Goal: Complete application form

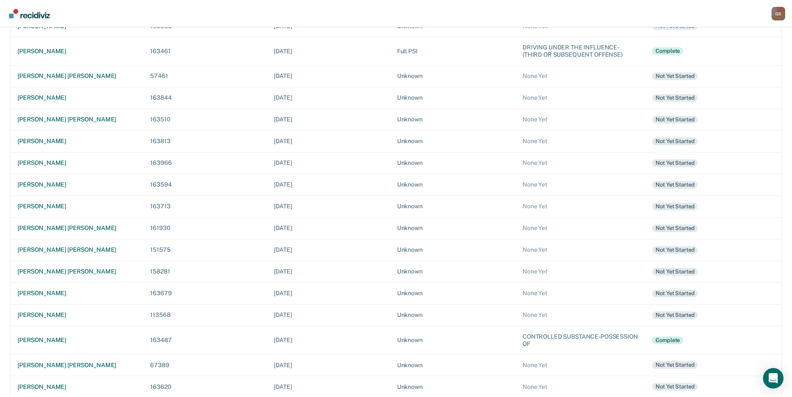
scroll to position [76, 0]
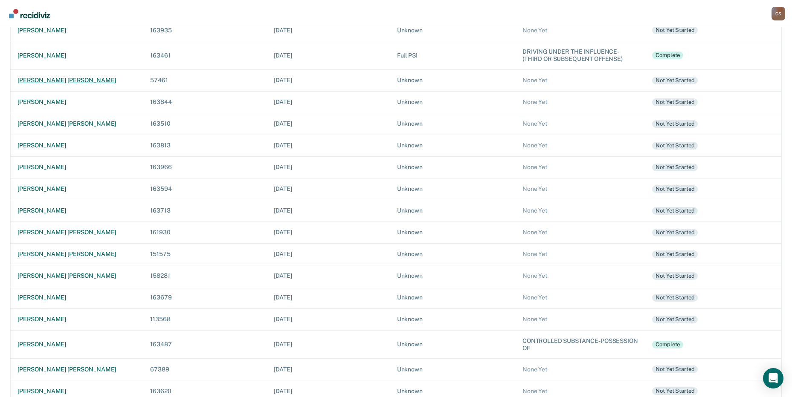
click at [29, 79] on div "[PERSON_NAME] [PERSON_NAME]" at bounding box center [76, 80] width 119 height 7
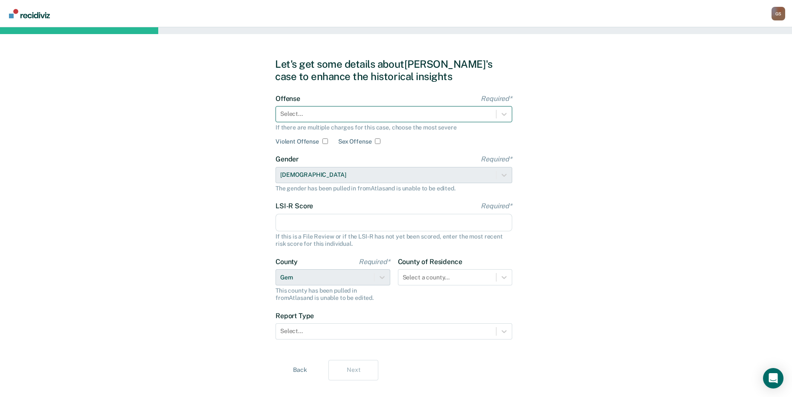
click at [355, 119] on div "Select..." at bounding box center [386, 114] width 220 height 12
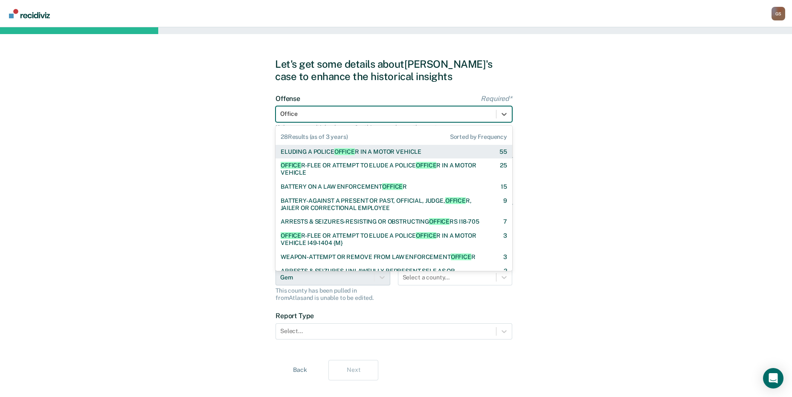
type input "Officer"
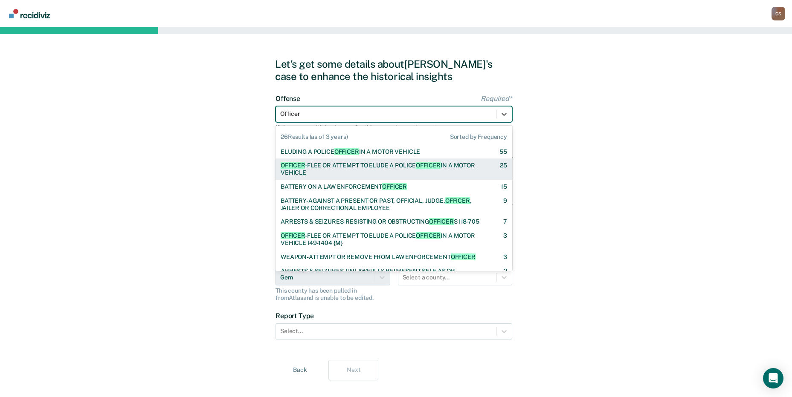
click at [356, 160] on div "OFFICER -FLEE OR ATTEMPT TO ELUDE A POLICE OFFICER IN A MOTOR VEHICLE 25" at bounding box center [393, 169] width 237 height 21
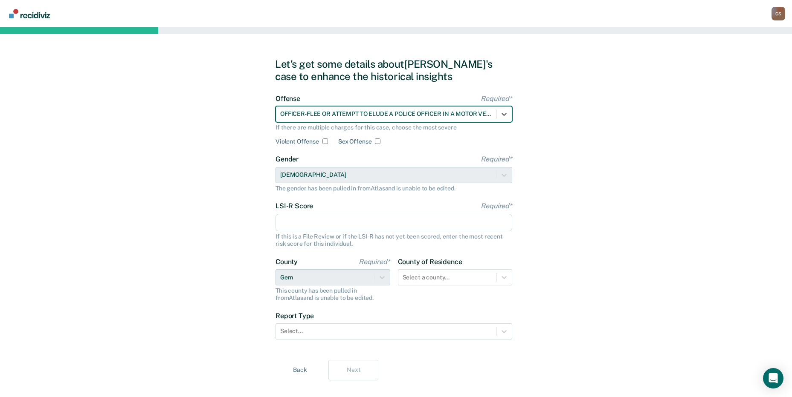
click at [323, 226] on input "LSI-R Score Required*" at bounding box center [393, 223] width 237 height 18
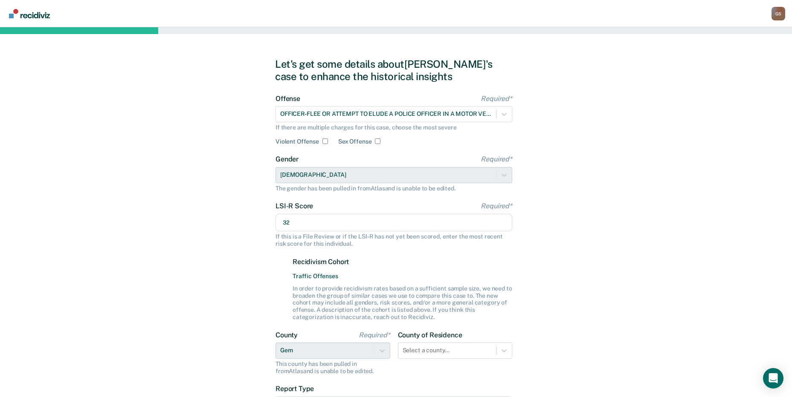
type input "32"
click at [348, 351] on div "County Required* Gem This county has been pulled in from [GEOGRAPHIC_DATA] and …" at bounding box center [332, 353] width 115 height 44
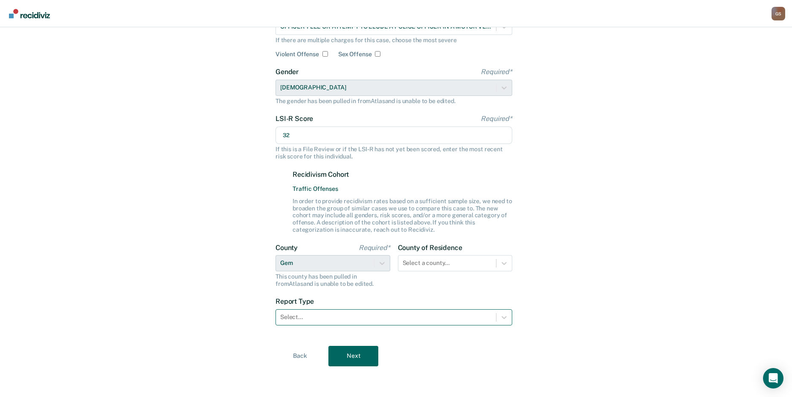
click at [408, 319] on div at bounding box center [385, 317] width 211 height 9
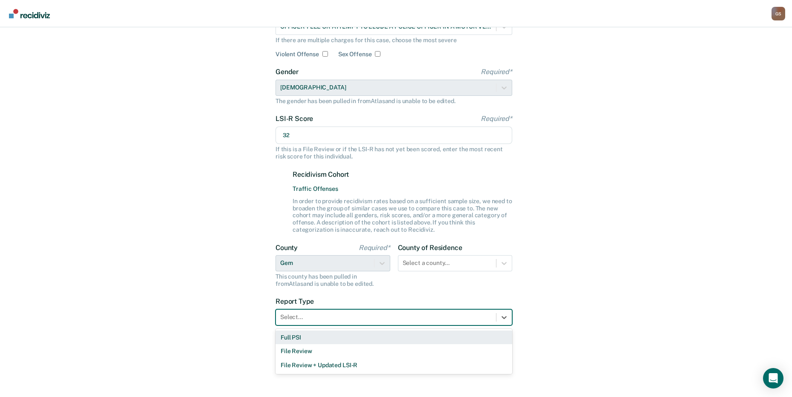
click at [317, 339] on div "Full PSI" at bounding box center [393, 338] width 237 height 14
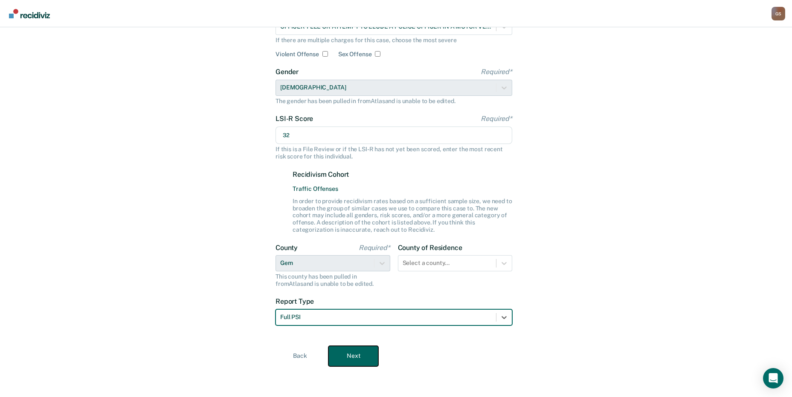
click at [353, 356] on button "Next" at bounding box center [353, 356] width 50 height 20
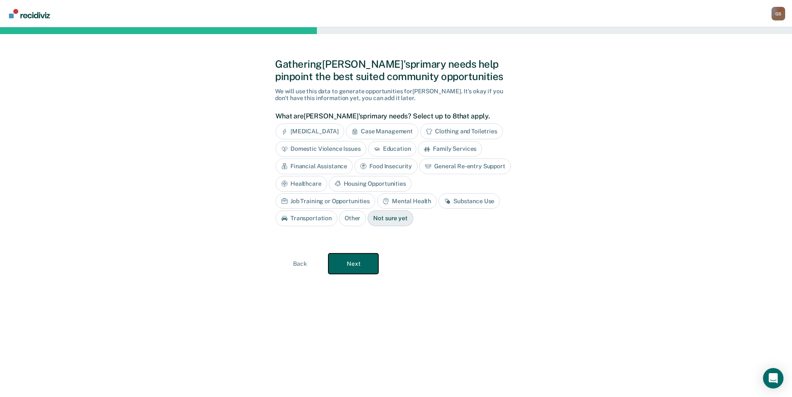
scroll to position [0, 0]
click at [308, 122] on div "What are [PERSON_NAME]'s primary needs? Select up to 8 that apply. [MEDICAL_DAT…" at bounding box center [397, 172] width 237 height 121
click at [311, 129] on div "[MEDICAL_DATA]" at bounding box center [313, 132] width 69 height 16
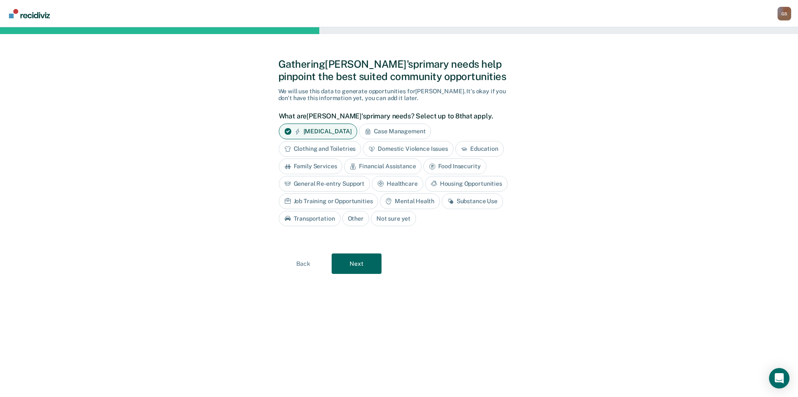
click at [397, 128] on div "Case Management" at bounding box center [395, 132] width 72 height 16
click at [398, 148] on div "Domestic Violence Issues" at bounding box center [408, 149] width 91 height 16
click at [489, 145] on div "Education" at bounding box center [489, 149] width 49 height 16
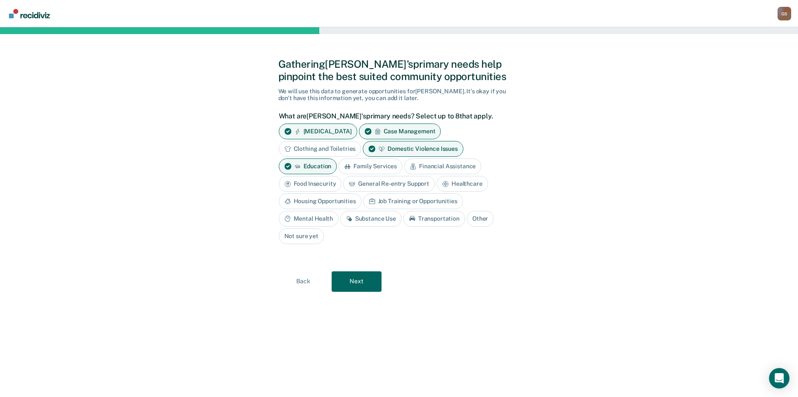
click at [459, 164] on div "Financial Assistance" at bounding box center [442, 167] width 77 height 16
click at [329, 202] on div "Housing Opportunities" at bounding box center [320, 202] width 83 height 16
click at [397, 202] on div "Job Training or Opportunities" at bounding box center [423, 202] width 100 height 16
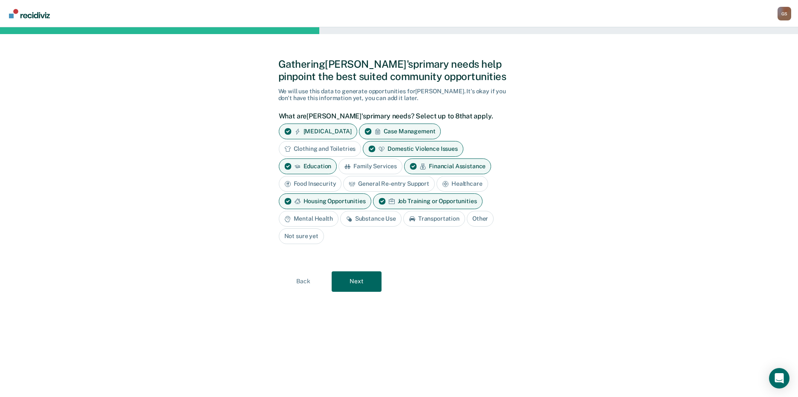
click at [327, 220] on div "Mental Health" at bounding box center [309, 219] width 60 height 16
click at [378, 220] on div "Substance Use" at bounding box center [380, 219] width 61 height 16
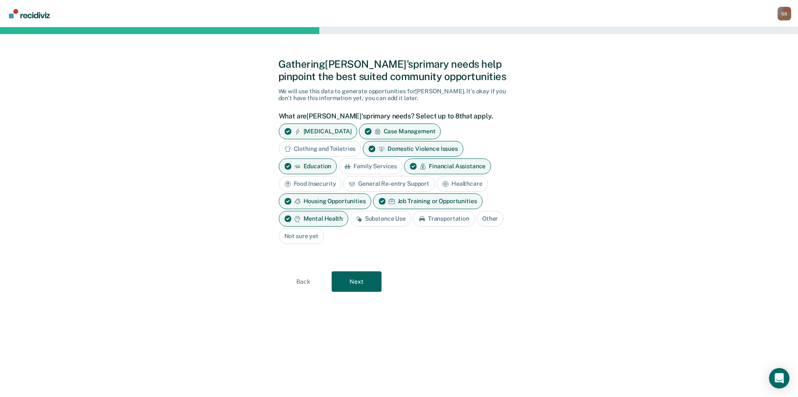
click at [404, 219] on div "Substance Use" at bounding box center [380, 219] width 61 height 16
click at [434, 218] on div "Transportation" at bounding box center [444, 219] width 62 height 16
click at [370, 228] on div "[MEDICAL_DATA] Case Management Clothing and Toiletries Domestic Violence Issues…" at bounding box center [397, 184] width 237 height 121
click at [437, 168] on div "Financial Assistance" at bounding box center [447, 167] width 87 height 16
click at [386, 219] on div "Substance Use" at bounding box center [380, 219] width 61 height 16
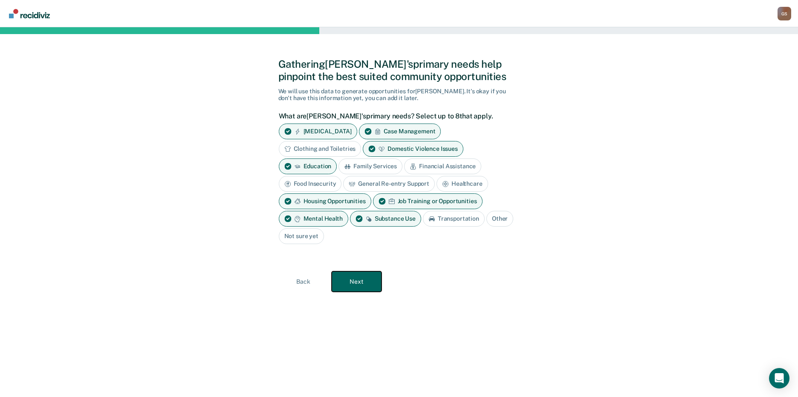
click at [353, 280] on button "Next" at bounding box center [357, 282] width 50 height 20
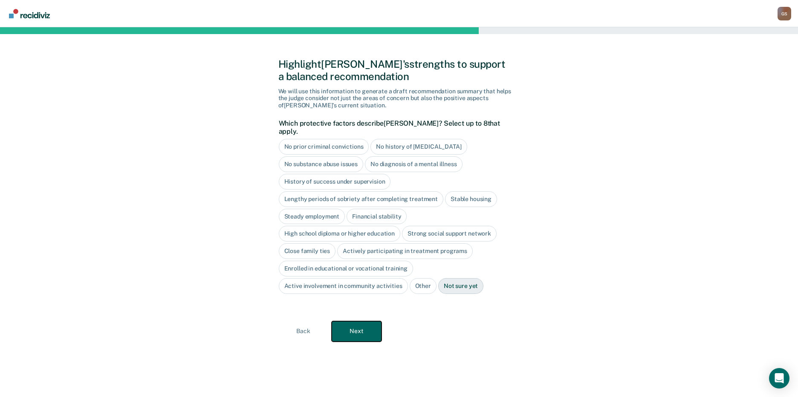
click at [352, 330] on button "Next" at bounding box center [357, 331] width 50 height 20
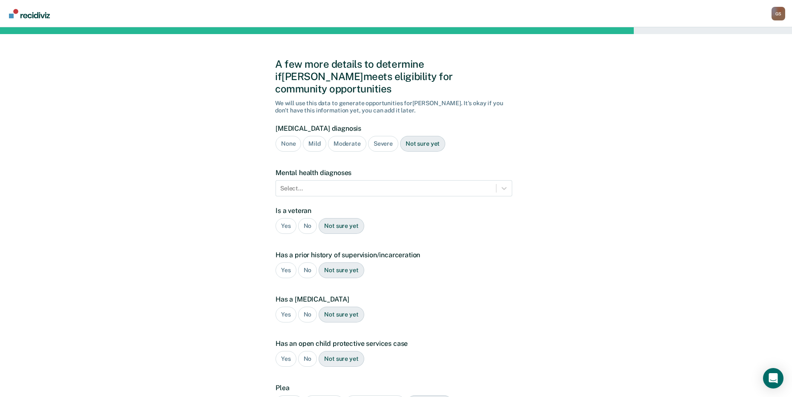
click at [348, 136] on div "Moderate" at bounding box center [347, 144] width 38 height 16
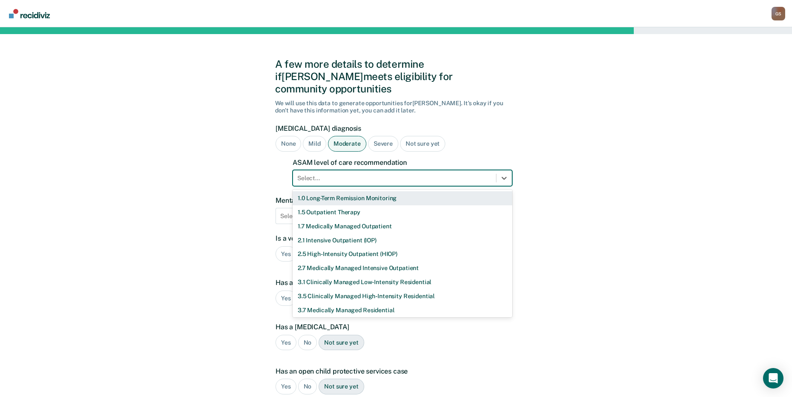
click at [385, 174] on div at bounding box center [394, 178] width 194 height 9
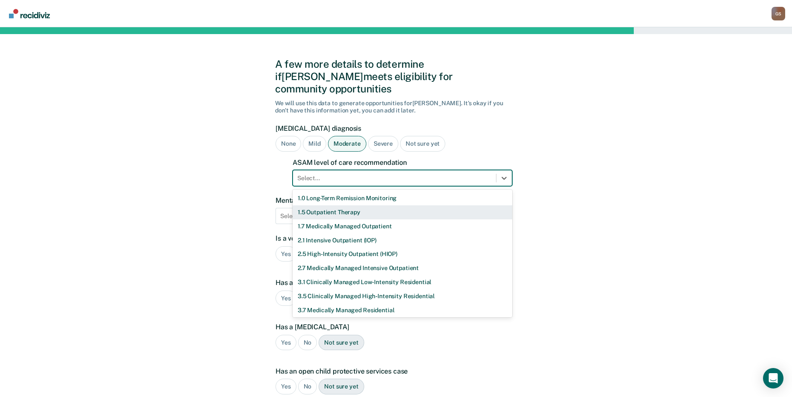
click at [348, 205] on div "1.5 Outpatient Therapy" at bounding box center [402, 212] width 220 height 14
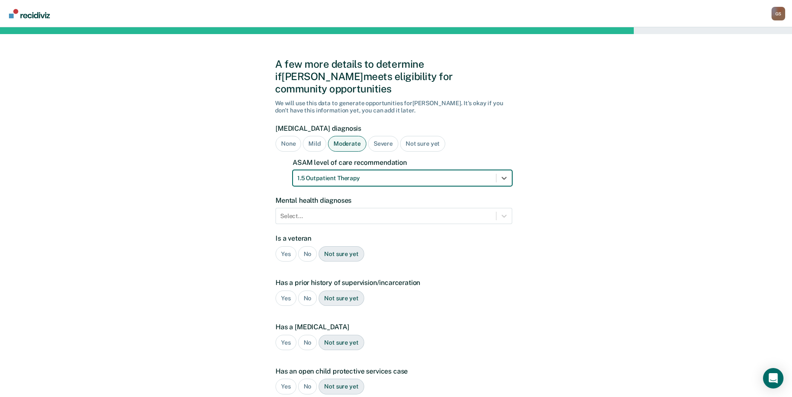
click at [348, 212] on div at bounding box center [385, 216] width 211 height 9
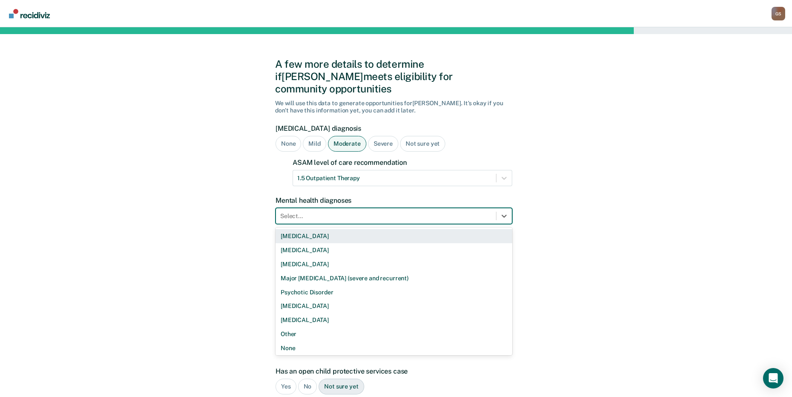
click at [327, 229] on div "[MEDICAL_DATA]" at bounding box center [393, 236] width 237 height 14
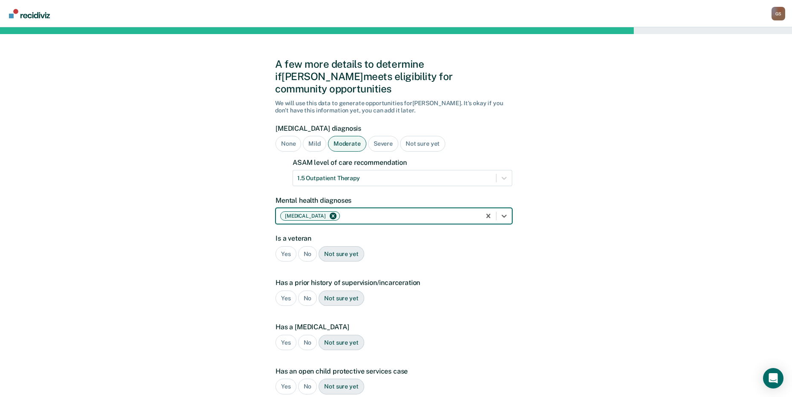
click at [464, 212] on div at bounding box center [408, 216] width 135 height 9
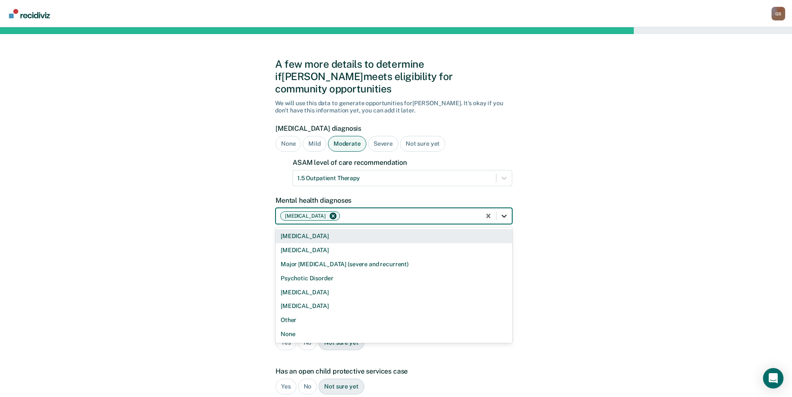
click at [501, 209] on div at bounding box center [503, 215] width 15 height 15
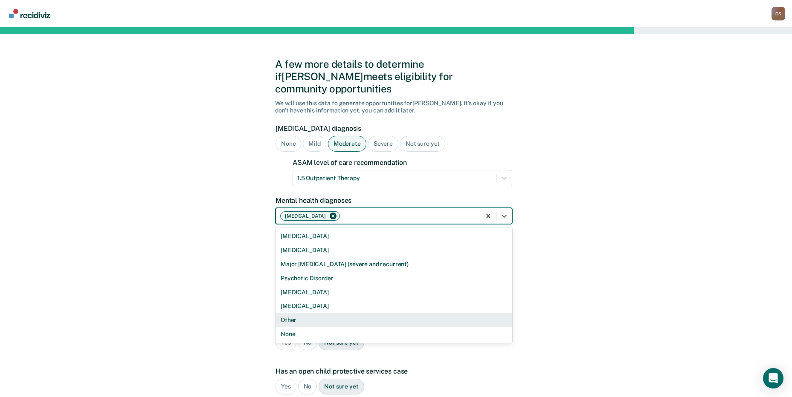
click at [295, 313] on div "Other" at bounding box center [393, 320] width 237 height 14
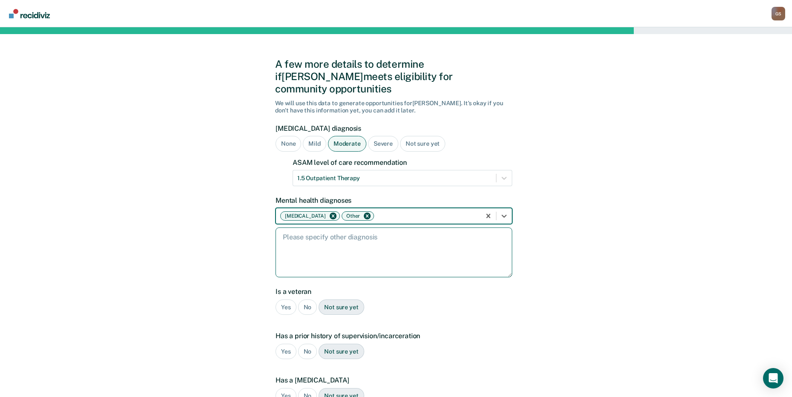
click at [333, 249] on textarea at bounding box center [393, 253] width 237 height 50
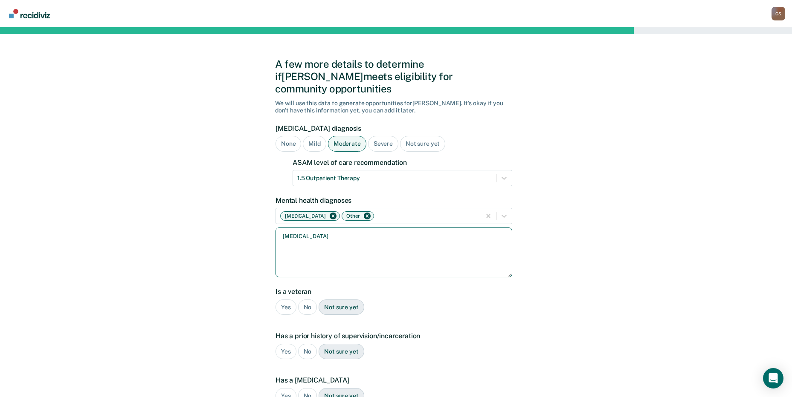
type textarea "[MEDICAL_DATA]"
click at [306, 300] on div "No" at bounding box center [307, 308] width 19 height 16
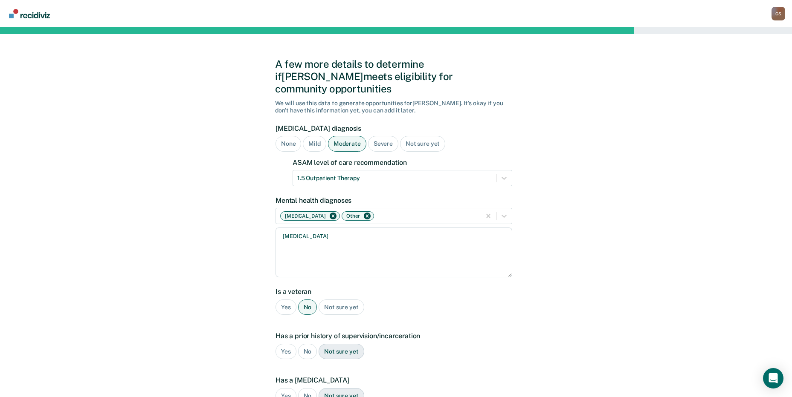
click at [288, 344] on div "Yes" at bounding box center [285, 352] width 21 height 16
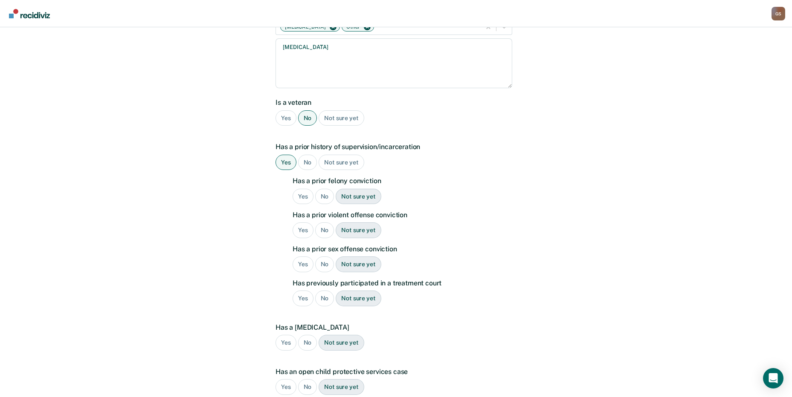
scroll to position [210, 0]
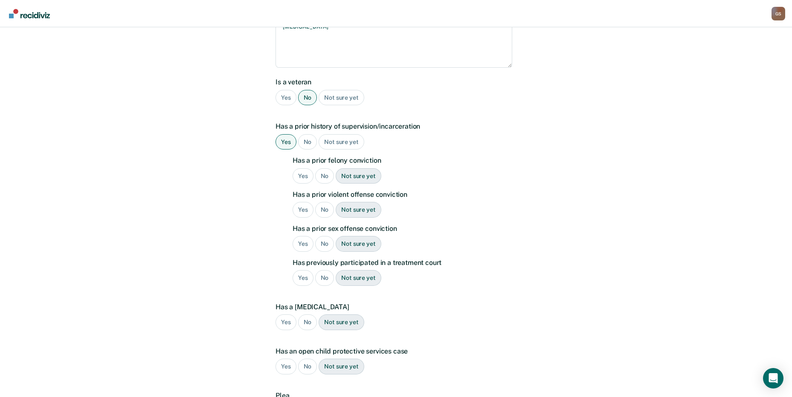
click at [303, 168] on div "Yes" at bounding box center [302, 176] width 21 height 16
click at [298, 202] on div "Yes" at bounding box center [302, 210] width 21 height 16
click at [323, 236] on div "No" at bounding box center [324, 244] width 19 height 16
click at [325, 270] on div "No" at bounding box center [324, 278] width 19 height 16
click at [304, 315] on div "No" at bounding box center [307, 323] width 19 height 16
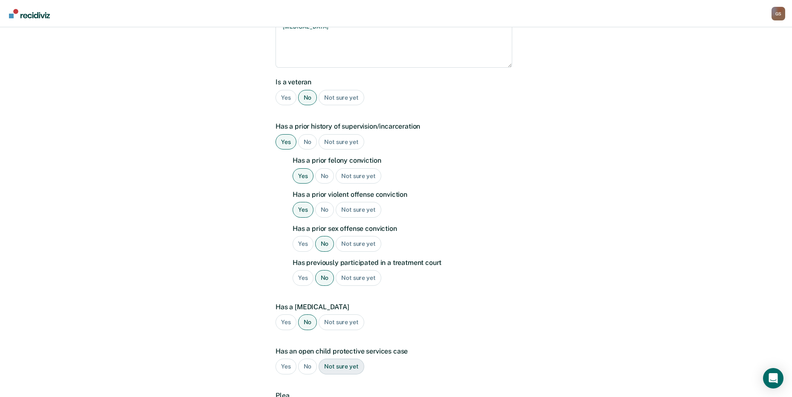
click at [303, 359] on div "No" at bounding box center [307, 367] width 19 height 16
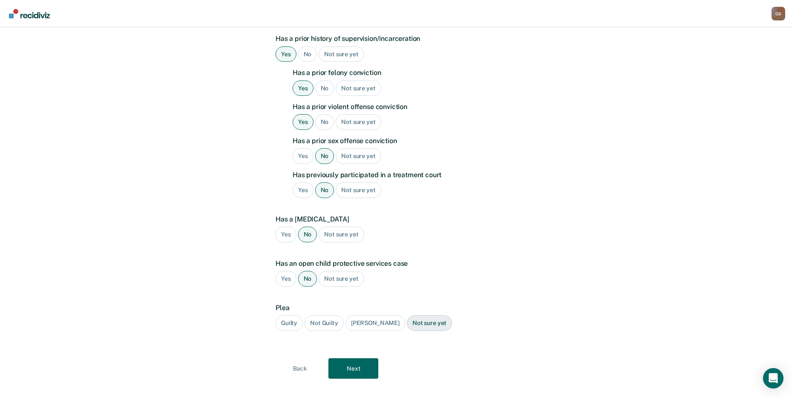
click at [286, 315] on div "Guilty" at bounding box center [288, 323] width 27 height 16
click at [347, 360] on button "Next" at bounding box center [353, 369] width 50 height 20
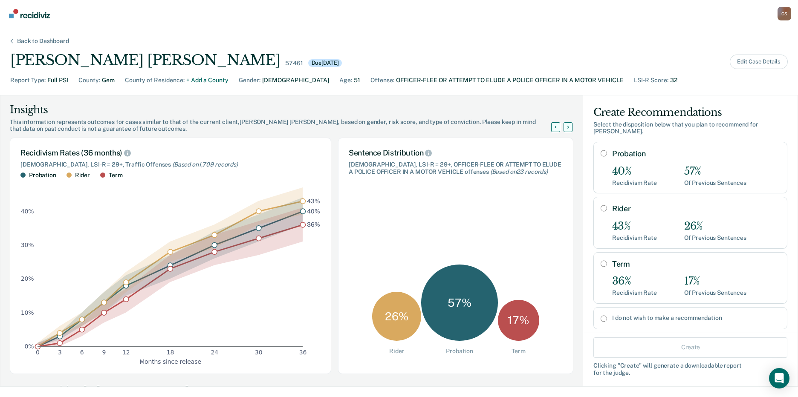
click at [603, 255] on div "Term 36% Recidivism Rate 17% Of Previous Sentences" at bounding box center [690, 278] width 194 height 52
radio input "true"
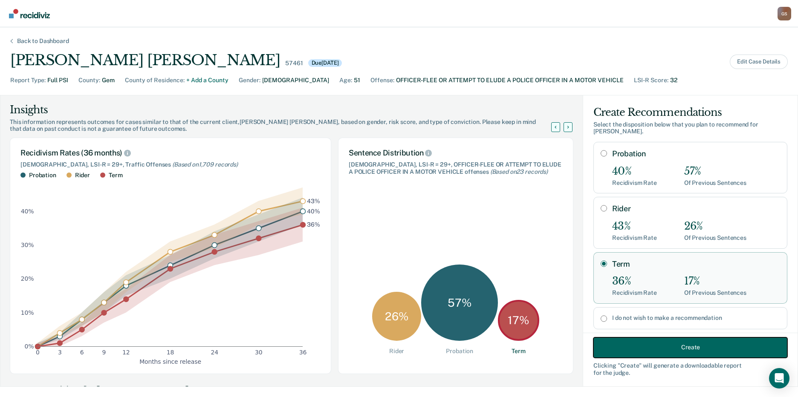
click at [654, 343] on button "Create" at bounding box center [690, 347] width 194 height 20
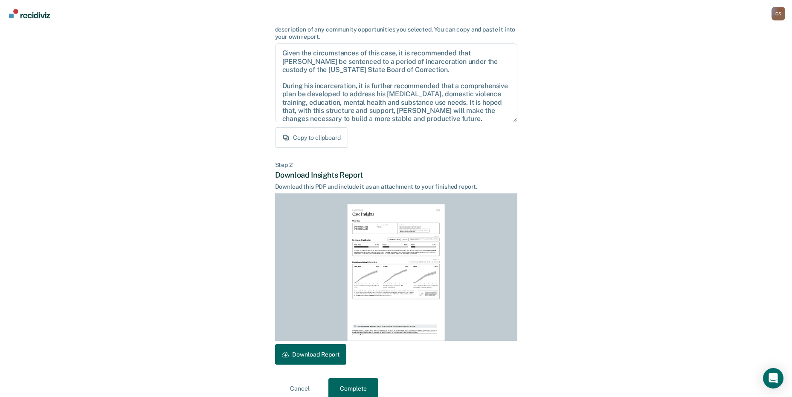
scroll to position [89, 0]
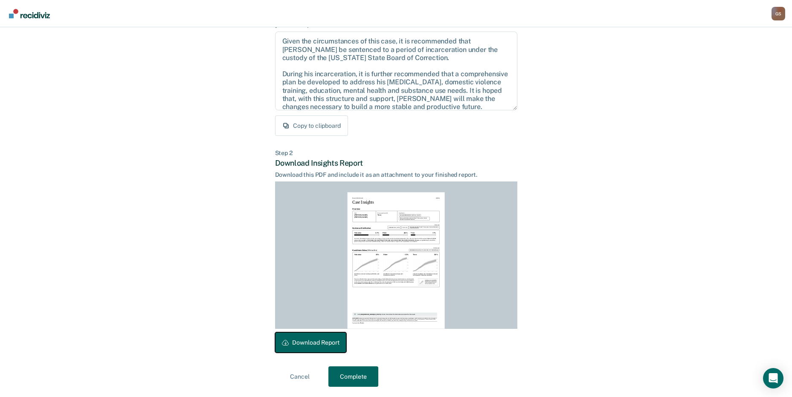
click at [307, 342] on button "Download Report" at bounding box center [310, 343] width 71 height 20
click at [356, 376] on button "Complete" at bounding box center [353, 377] width 50 height 20
